Goal: Task Accomplishment & Management: Manage account settings

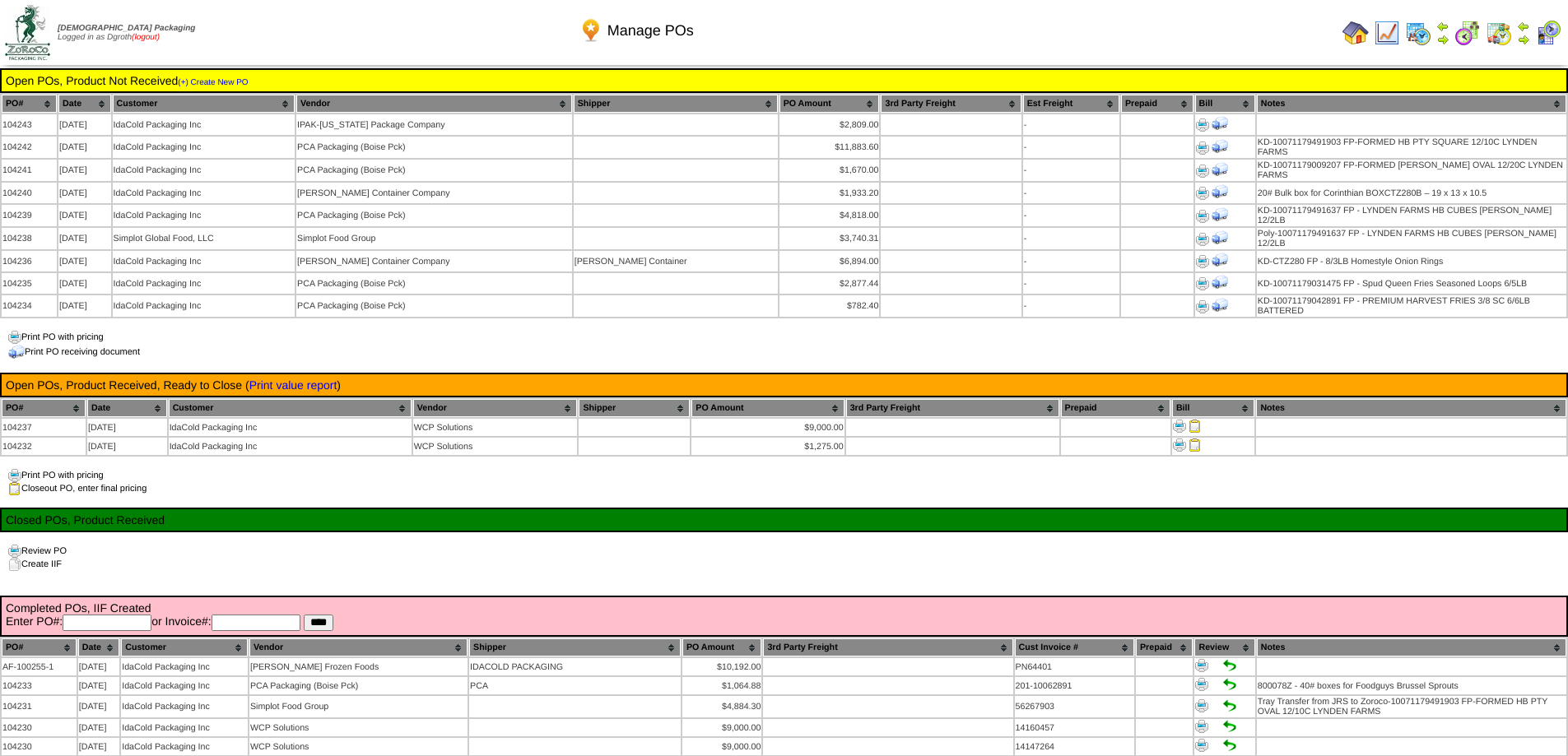
click at [153, 38] on link "(logout)" at bounding box center [145, 37] width 28 height 9
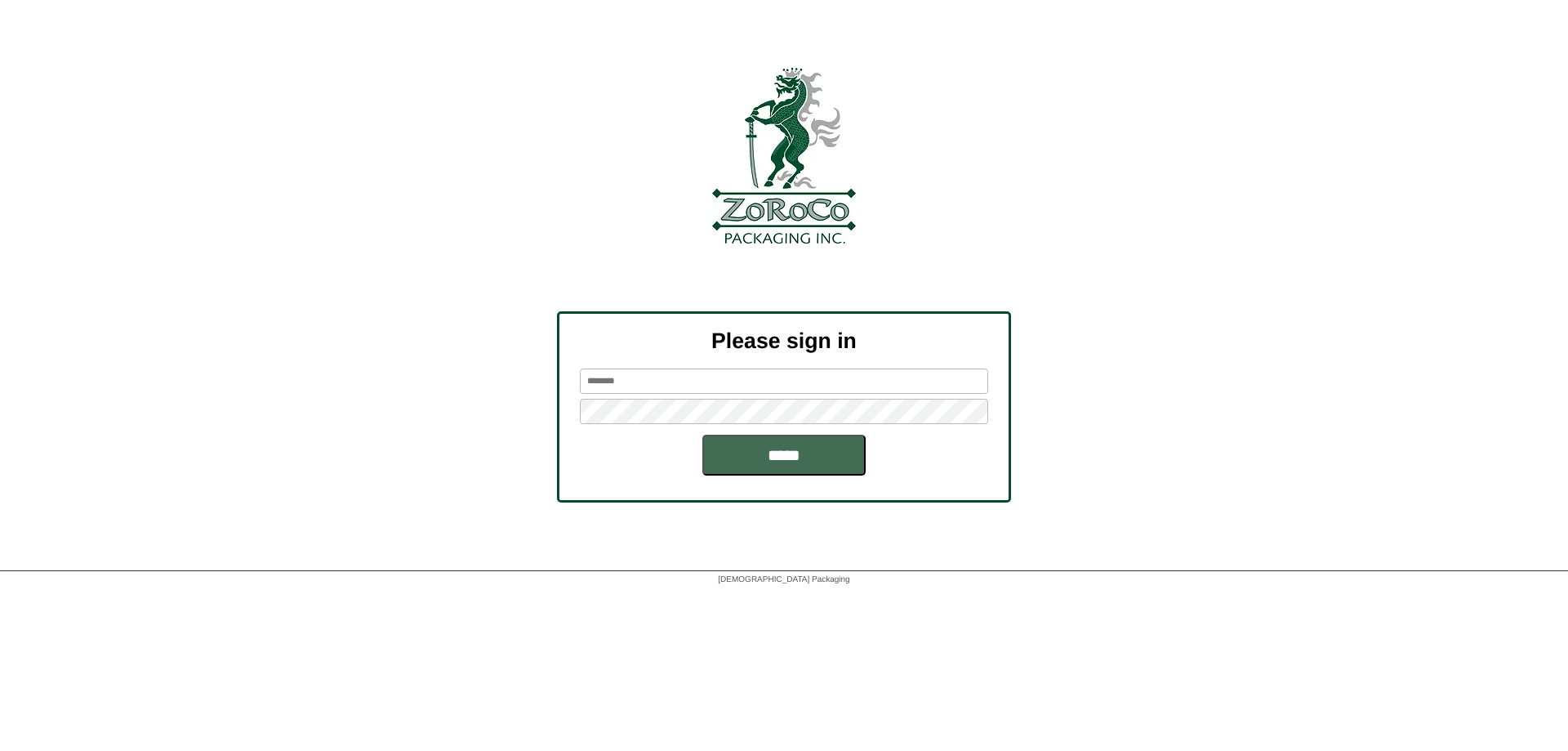
type input "******"
click at [791, 470] on input "*****" at bounding box center [784, 455] width 163 height 41
